Goal: Find specific page/section: Find specific page/section

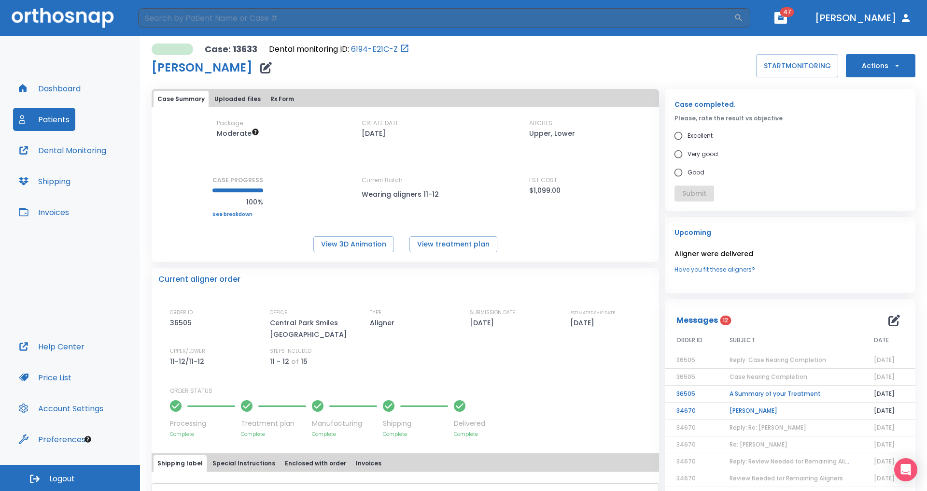
click at [68, 87] on button "Dashboard" at bounding box center [49, 88] width 73 height 23
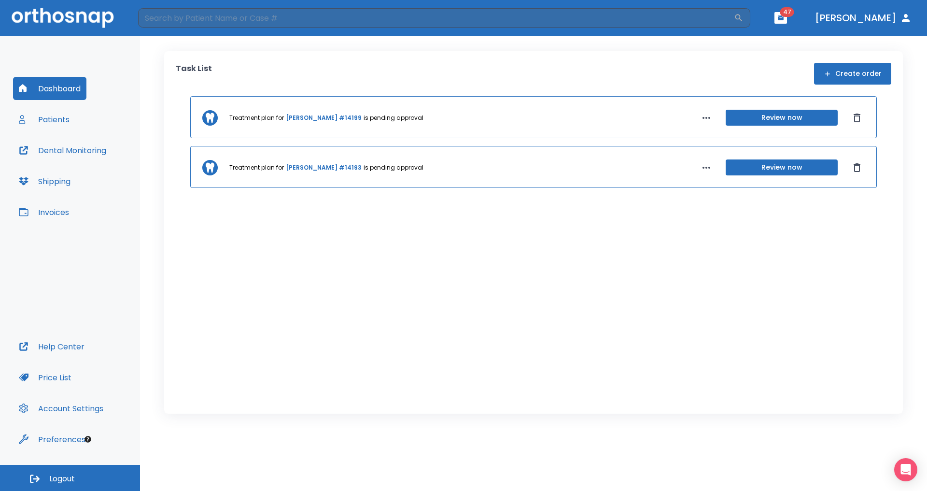
click at [64, 119] on button "Patients" at bounding box center [44, 119] width 62 height 23
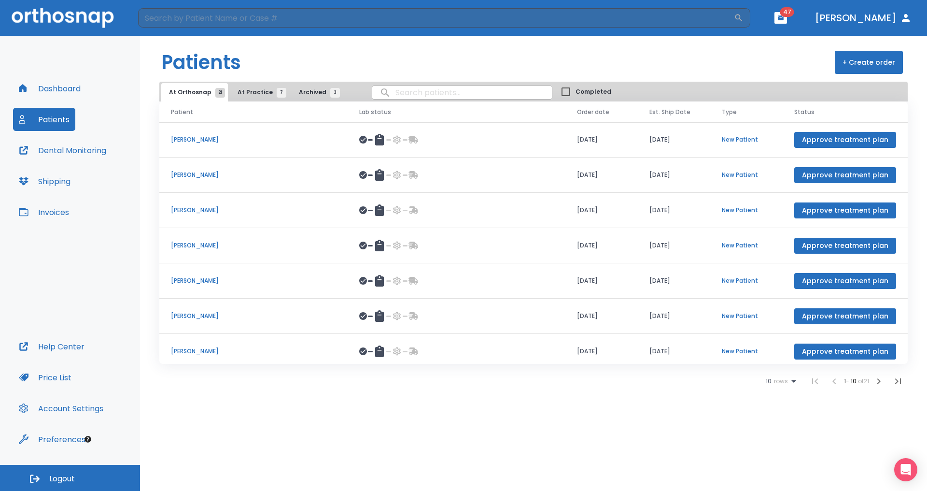
click at [258, 96] on span "At Practice 7" at bounding box center [260, 92] width 44 height 9
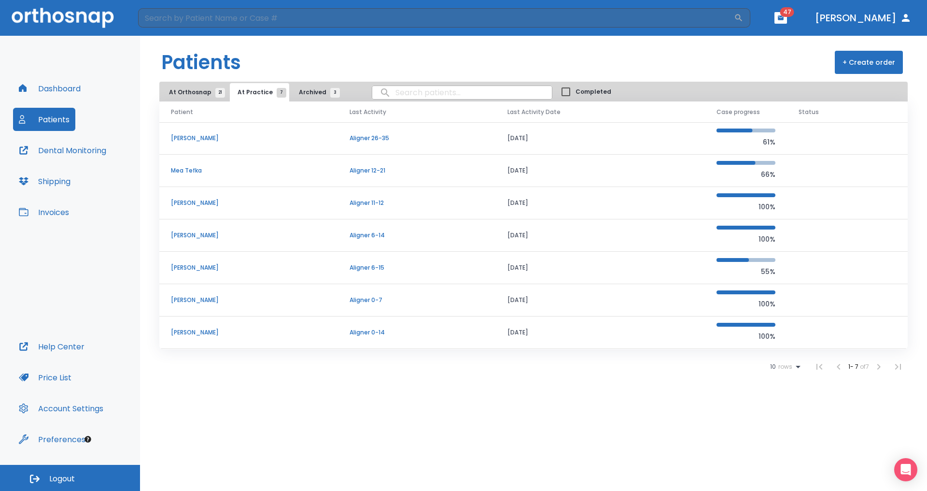
click at [203, 335] on p "[PERSON_NAME]" at bounding box center [248, 332] width 155 height 9
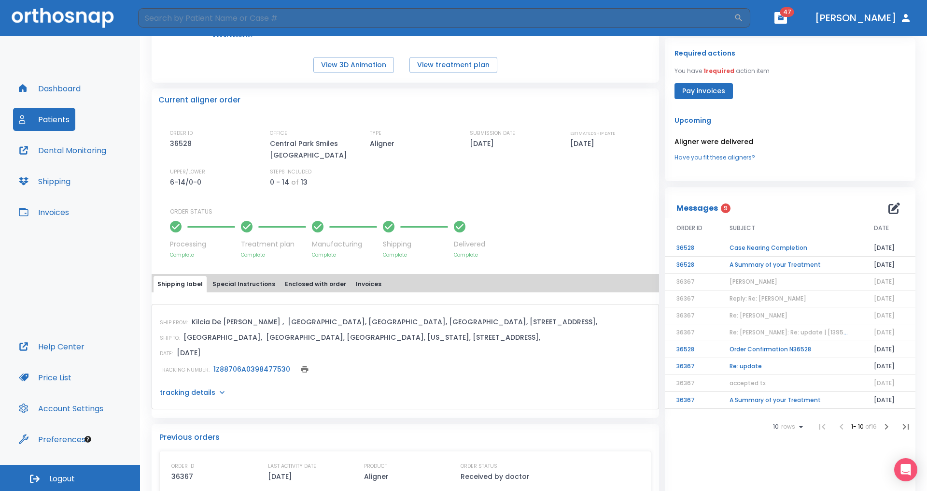
scroll to position [213, 0]
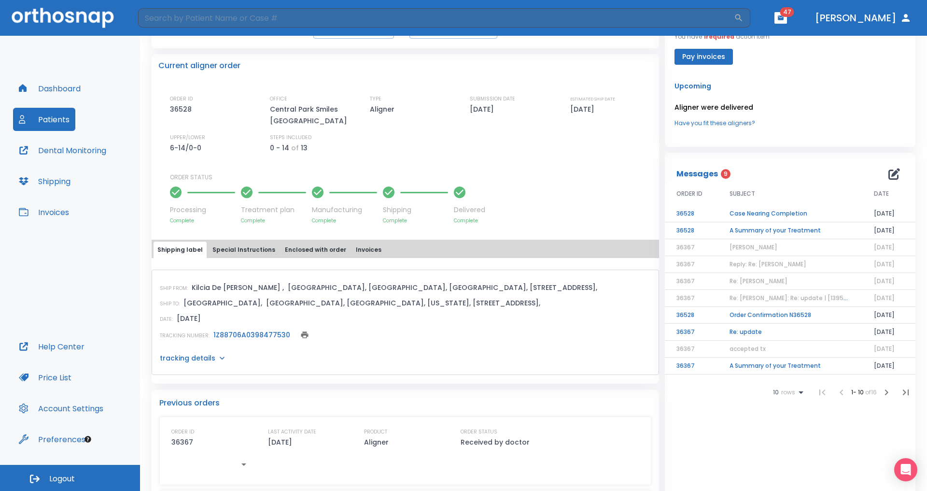
click at [255, 330] on link "1Z88706A0398477530" at bounding box center [251, 335] width 77 height 10
